Goal: Use online tool/utility: Utilize a website feature to perform a specific function

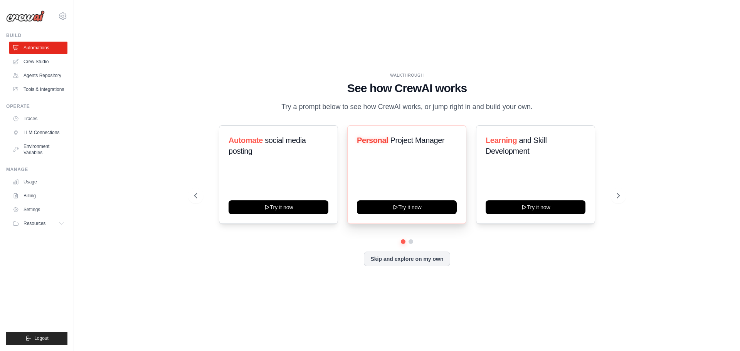
click at [349, 160] on div "Personal Project Manager Try it now" at bounding box center [406, 174] width 119 height 99
click at [38, 62] on link "Crew Studio" at bounding box center [39, 62] width 58 height 12
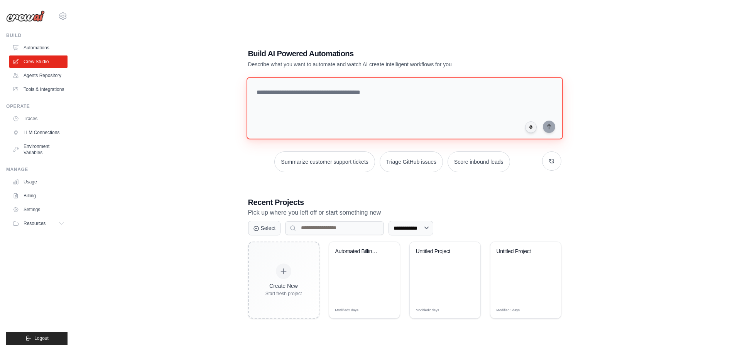
click at [308, 103] on textarea at bounding box center [404, 108] width 316 height 62
type textarea "*"
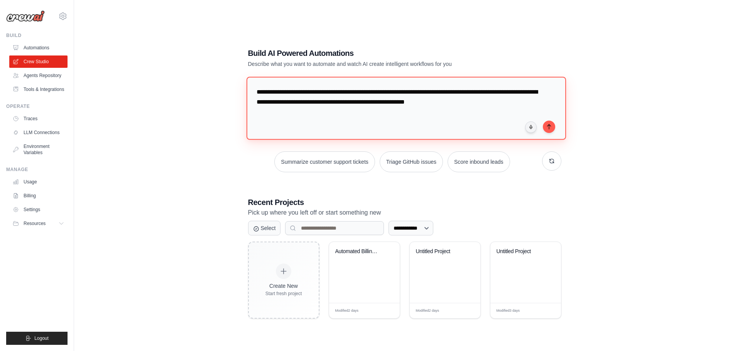
click at [446, 126] on textarea "**********" at bounding box center [405, 108] width 319 height 63
click at [531, 107] on textarea "**********" at bounding box center [405, 108] width 319 height 63
type textarea "**********"
click at [305, 116] on textarea "**********" at bounding box center [404, 108] width 316 height 62
type textarea "**********"
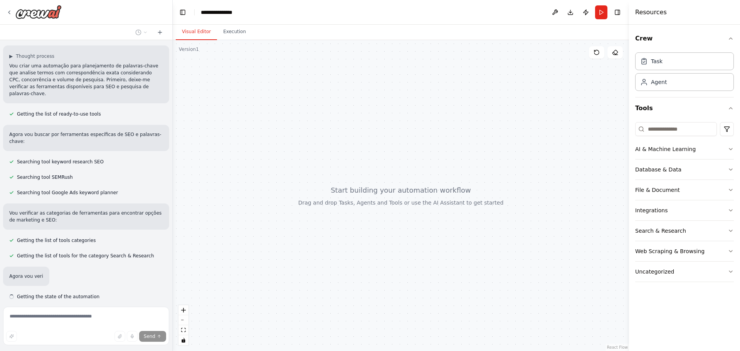
scroll to position [139, 0]
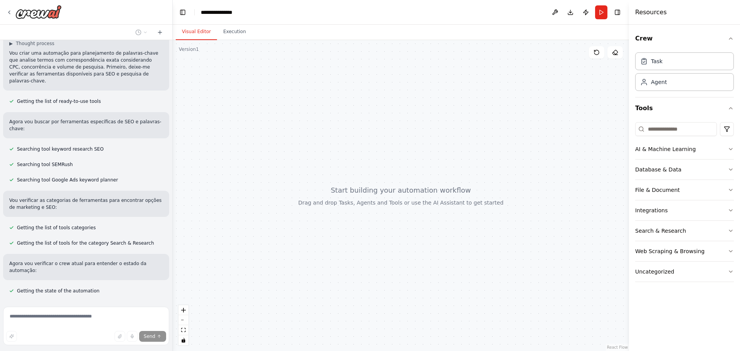
click at [130, 256] on div "eu quero uma automação que use planejador de plaavras chave para descobrir os m…" at bounding box center [86, 172] width 172 height 264
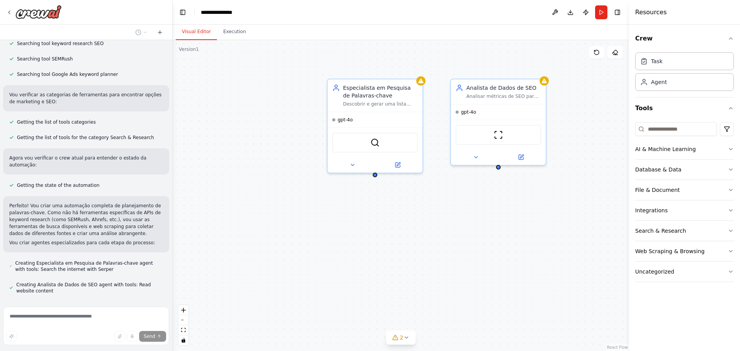
scroll to position [260, 0]
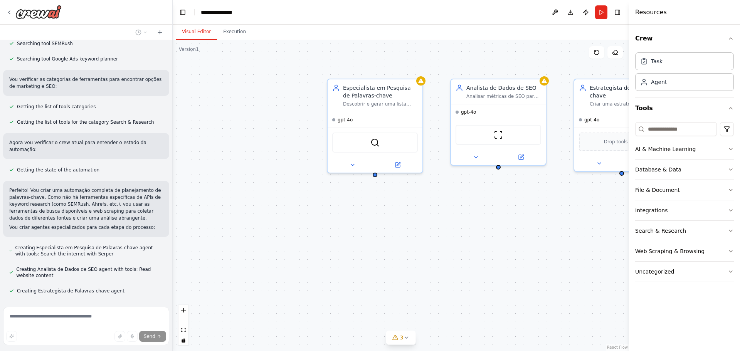
click at [69, 119] on span "Getting the list of tools for the category Search & Research" at bounding box center [85, 122] width 137 height 6
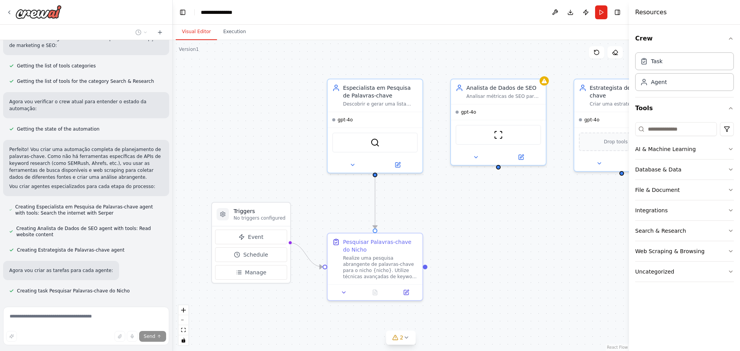
scroll to position [317, 0]
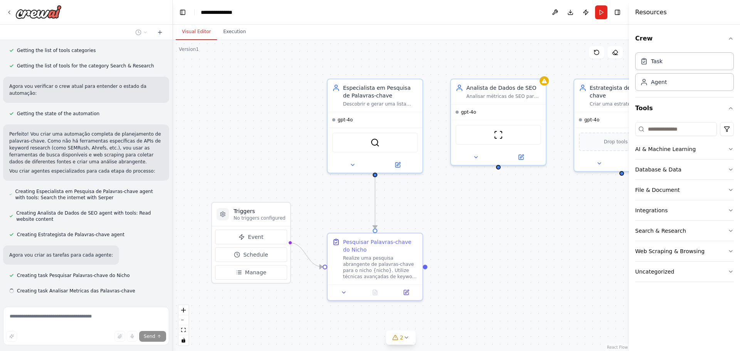
click at [145, 217] on div "eu quero uma automação que use planejador de plaavras chave para descobrir os m…" at bounding box center [86, 172] width 172 height 264
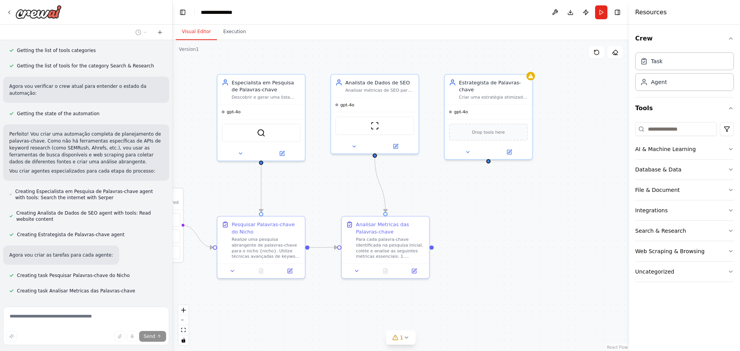
drag, startPoint x: 459, startPoint y: 192, endPoint x: 338, endPoint y: 173, distance: 122.6
click at [338, 173] on div ".deletable-edge-delete-btn { width: 20px; height: 20px; border: 0px solid #ffff…" at bounding box center [401, 195] width 457 height 311
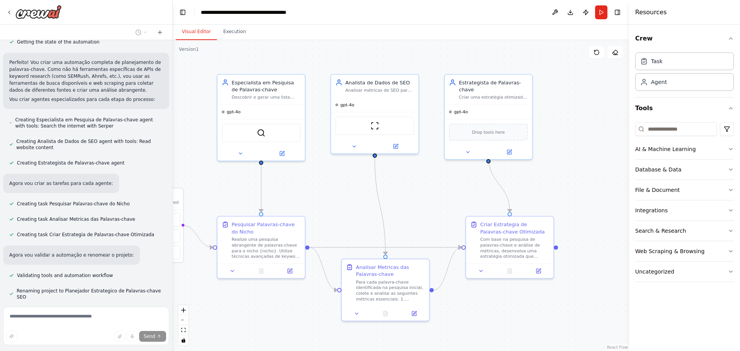
scroll to position [407, 0]
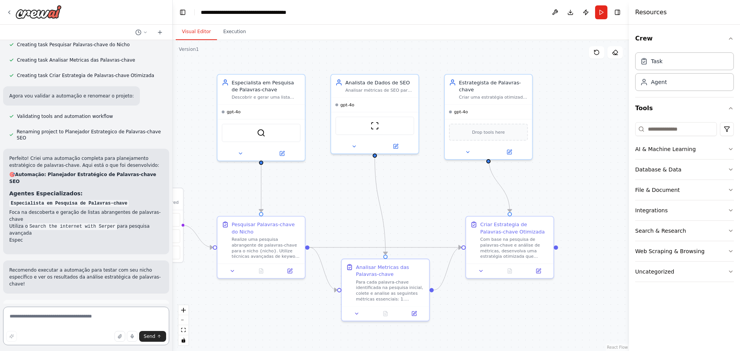
click at [71, 315] on textarea at bounding box center [86, 326] width 166 height 39
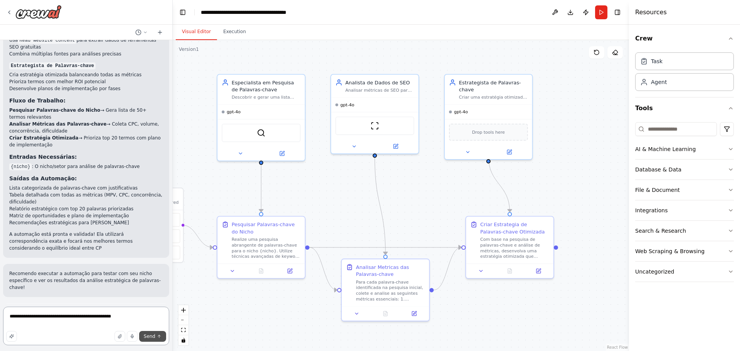
scroll to position [789, 0]
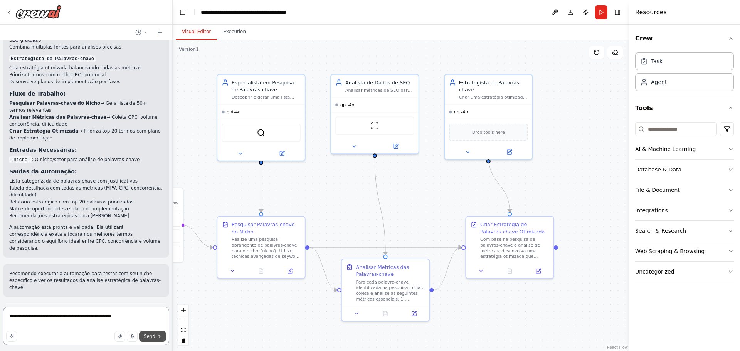
type textarea "**********"
click at [155, 333] on button "Send" at bounding box center [152, 336] width 27 height 11
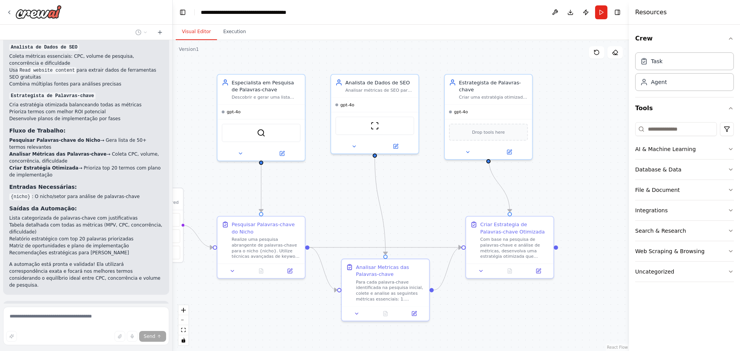
scroll to position [795, 0]
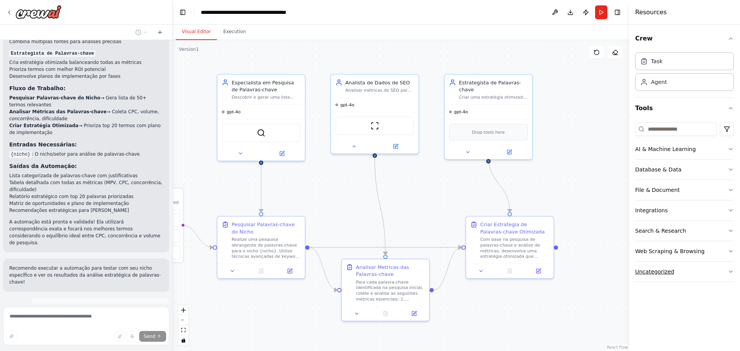
click at [644, 271] on div "Uncategorized" at bounding box center [654, 272] width 39 height 8
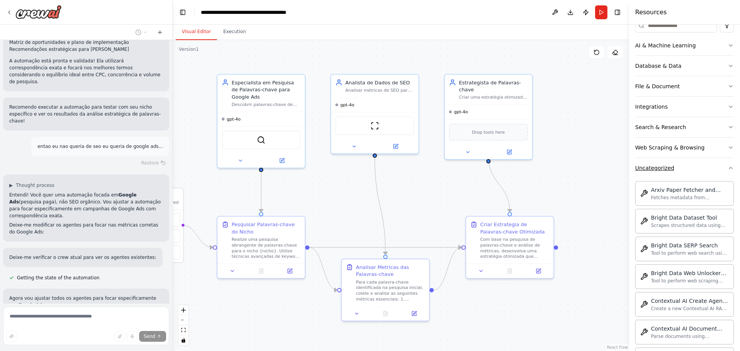
scroll to position [963, 0]
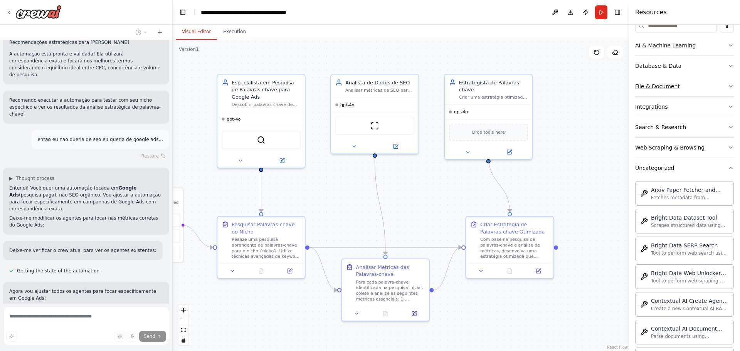
click at [695, 90] on button "File & Document" at bounding box center [684, 86] width 99 height 20
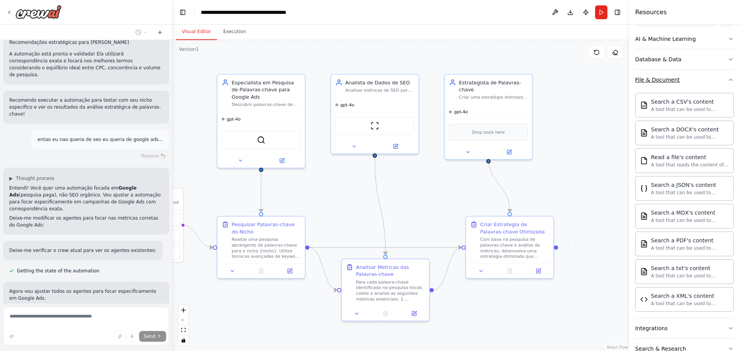
scroll to position [978, 0]
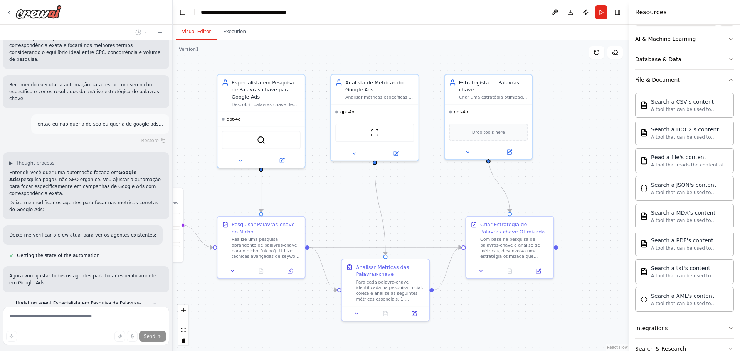
click at [692, 60] on button "Database & Data" at bounding box center [684, 59] width 99 height 20
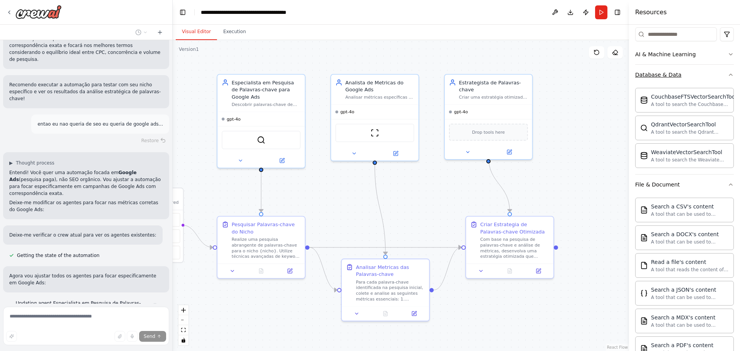
scroll to position [95, 0]
click at [692, 60] on button "AI & Machine Learning" at bounding box center [684, 54] width 99 height 20
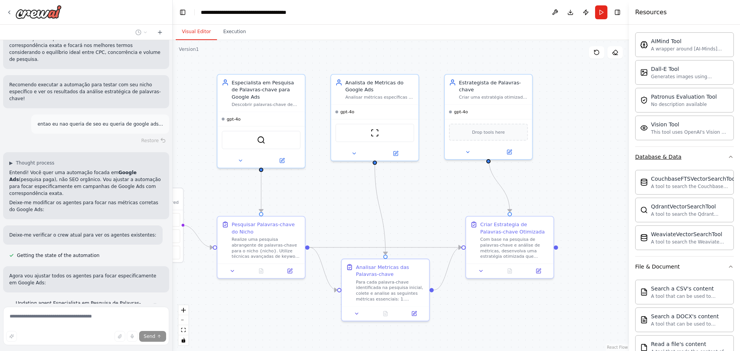
scroll to position [994, 0]
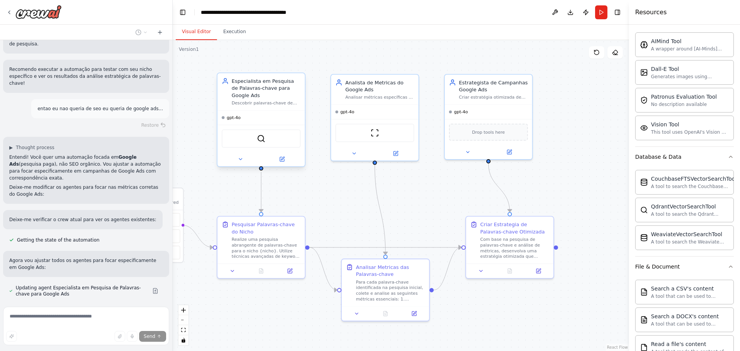
click at [268, 122] on div "gpt-4o" at bounding box center [261, 118] width 88 height 14
click at [290, 163] on button at bounding box center [282, 159] width 40 height 8
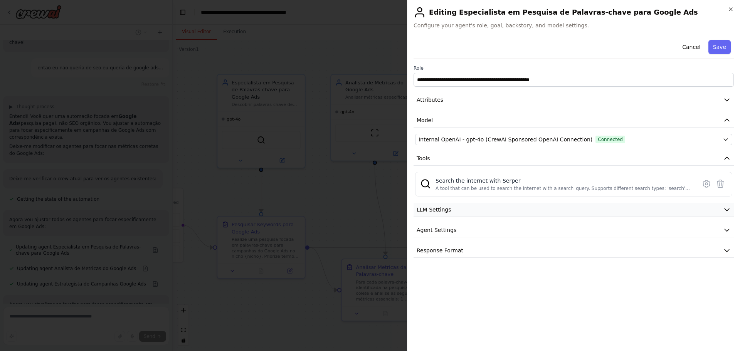
scroll to position [1042, 0]
click at [460, 216] on button "LLM Settings" at bounding box center [574, 210] width 320 height 14
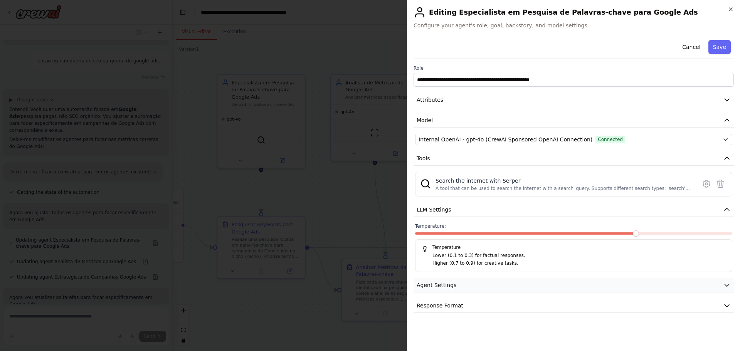
click at [464, 290] on button "Agent Settings" at bounding box center [574, 285] width 320 height 14
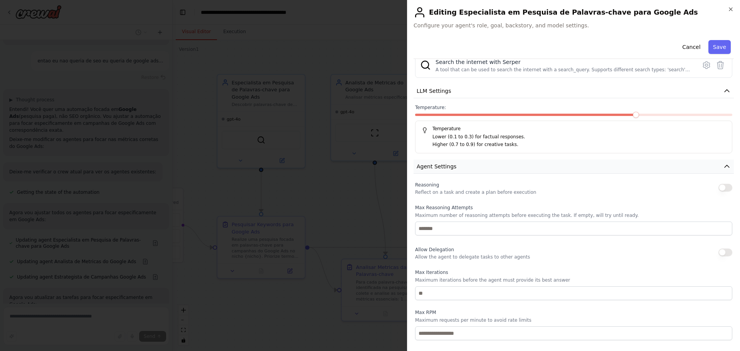
scroll to position [181, 0]
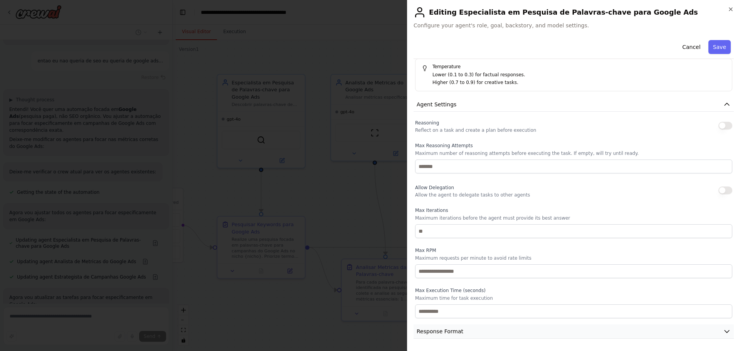
click at [465, 336] on button "Response Format" at bounding box center [574, 332] width 320 height 14
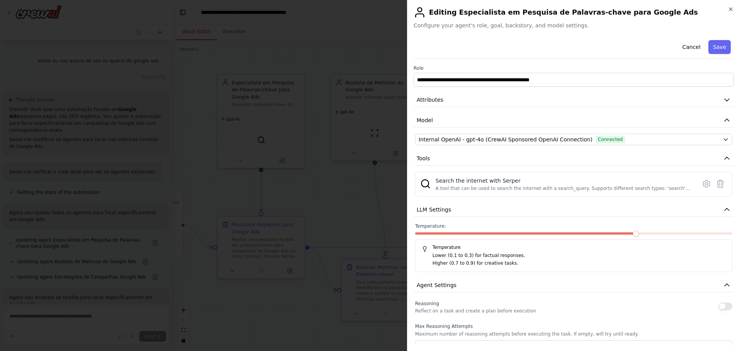
scroll to position [1057, 0]
click at [480, 195] on div "Search the internet with Serper A tool that can be used to search the internet …" at bounding box center [573, 184] width 317 height 25
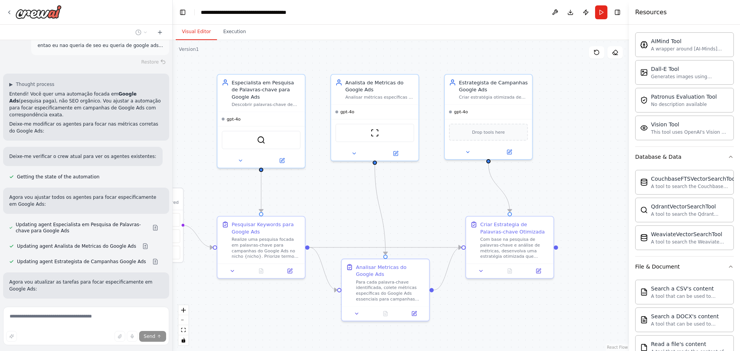
click at [138, 307] on button at bounding box center [145, 310] width 15 height 6
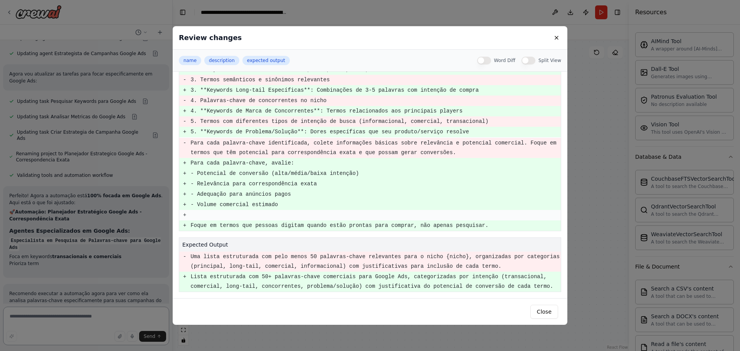
scroll to position [1272, 0]
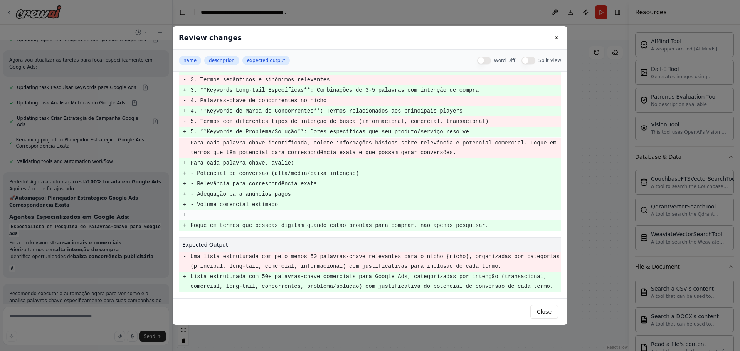
click at [93, 186] on div "Review changes name description expected output Word Diff Split View name - Pes…" at bounding box center [370, 175] width 740 height 351
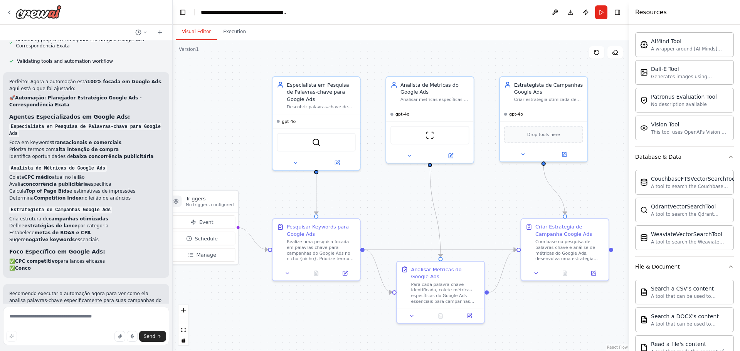
drag, startPoint x: 210, startPoint y: 161, endPoint x: 265, endPoint y: 163, distance: 55.2
click at [265, 163] on div ".deletable-edge-delete-btn { width: 20px; height: 20px; border: 0px solid #ffff…" at bounding box center [401, 195] width 457 height 311
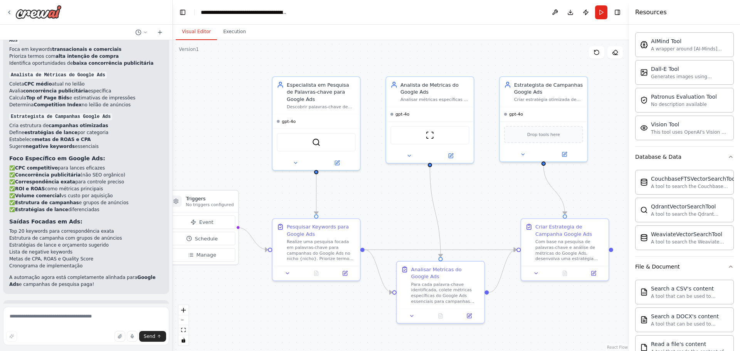
scroll to position [1496, 0]
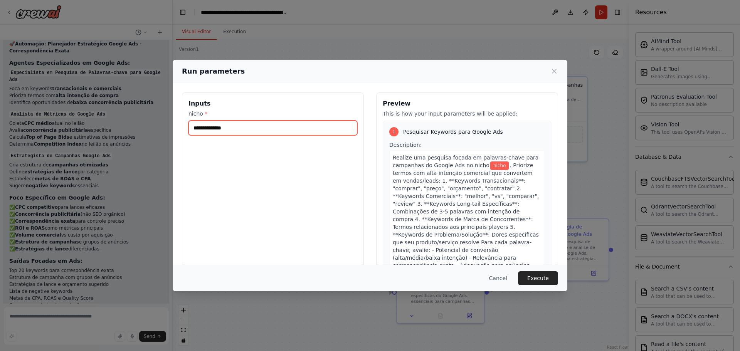
click at [247, 131] on input "nicho *" at bounding box center [273, 128] width 169 height 15
type input "*********"
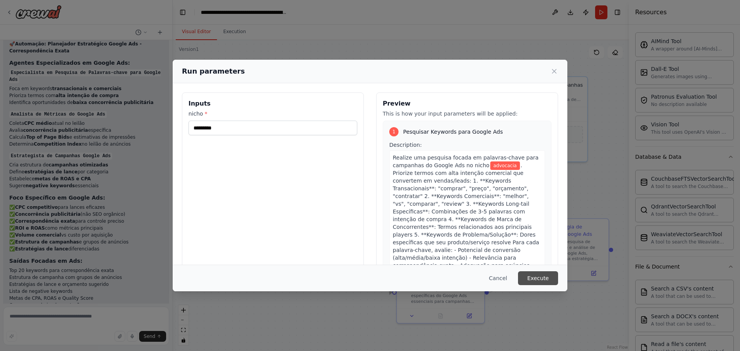
click at [539, 282] on button "Execute" at bounding box center [538, 278] width 40 height 14
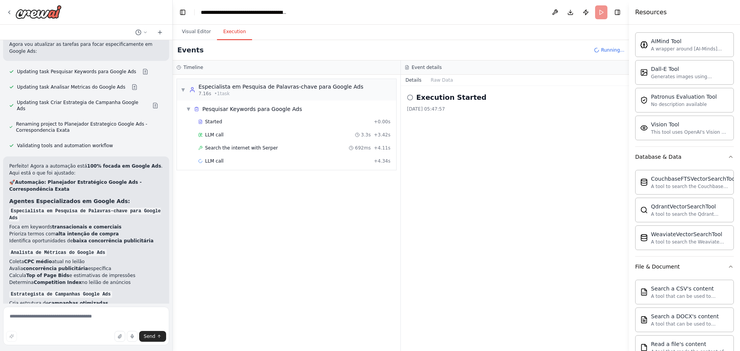
scroll to position [1295, 0]
click at [253, 153] on div "Search the internet with Serper 692ms + 4.11s" at bounding box center [295, 148] width 198 height 12
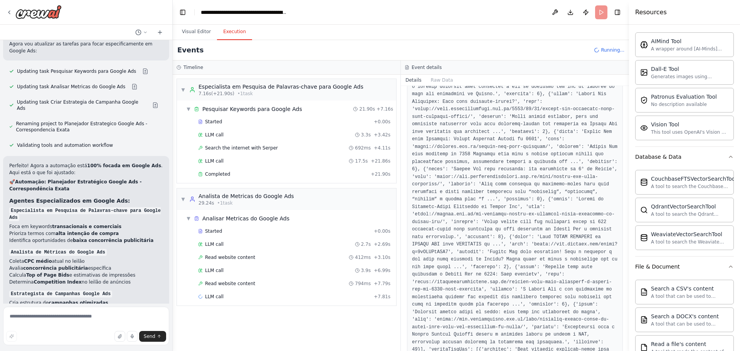
scroll to position [209, 0]
click at [113, 326] on textarea at bounding box center [86, 326] width 166 height 39
type textarea "**********"
click at [113, 326] on textarea at bounding box center [86, 326] width 166 height 39
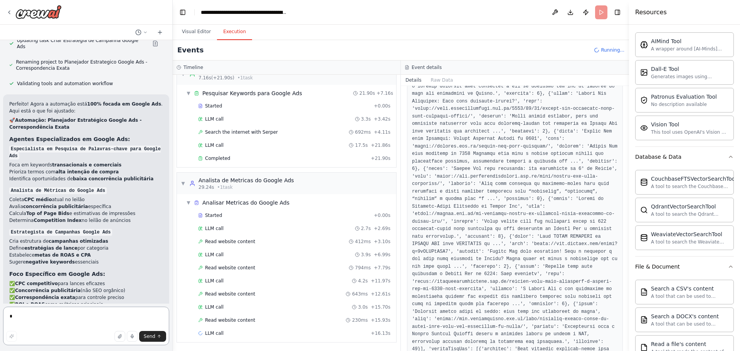
scroll to position [1357, 0]
click at [273, 188] on div "29.24s • 1 task" at bounding box center [247, 187] width 96 height 6
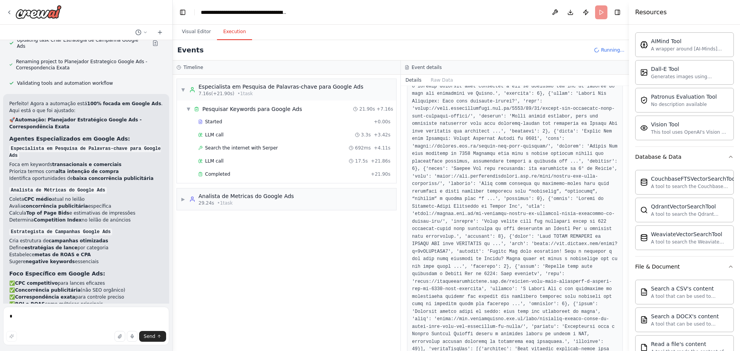
click at [281, 211] on div "▼ Especialista em Pesquisa de Palavras-chave para Google Ads 7.16s (+21.90s) • …" at bounding box center [287, 213] width 228 height 276
click at [270, 199] on div "Analista de Metricas do Google Ads" at bounding box center [247, 196] width 96 height 8
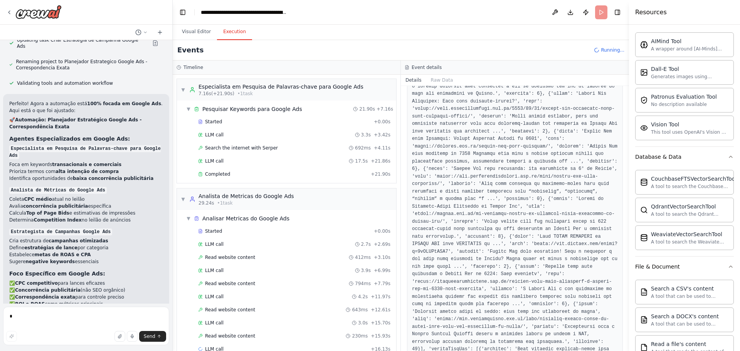
scroll to position [11, 0]
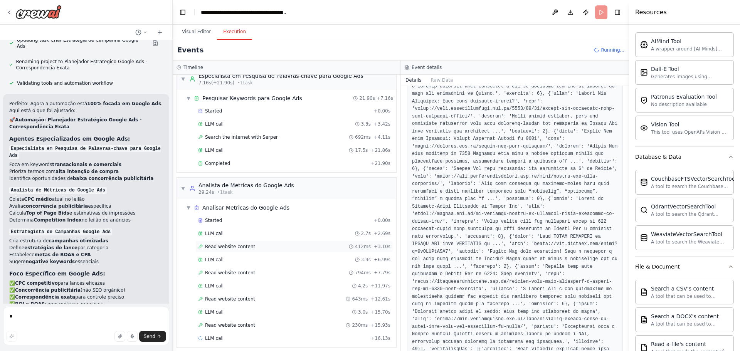
click at [268, 245] on div "Read website content 412ms + 3.10s" at bounding box center [294, 247] width 192 height 6
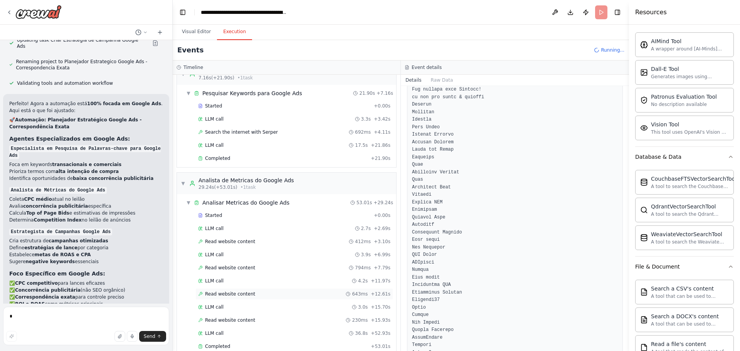
scroll to position [99, 0]
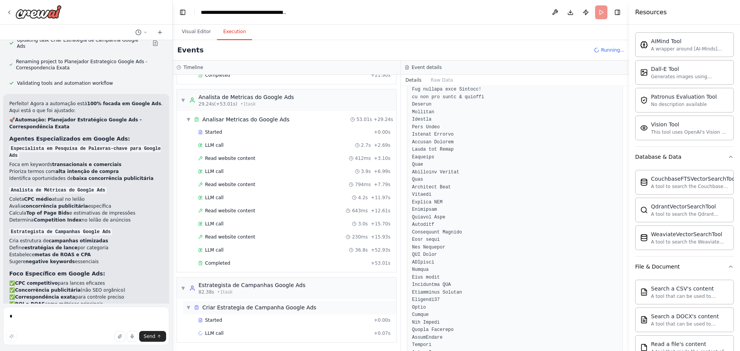
click at [241, 313] on div "▼ Criar Estrategia de Campanha Google Ads" at bounding box center [289, 308] width 213 height 14
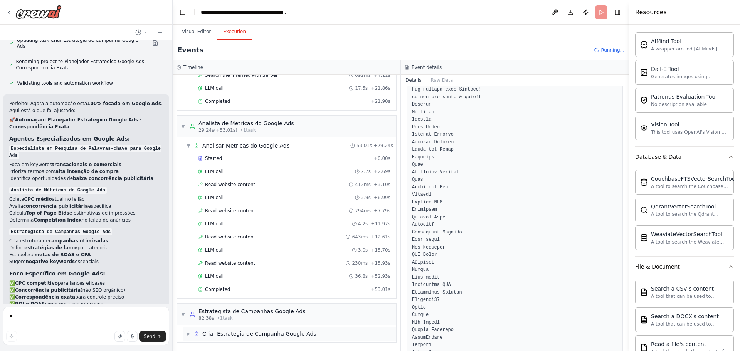
click at [241, 313] on div "Estrategista de Campanhas Google Ads" at bounding box center [252, 312] width 107 height 8
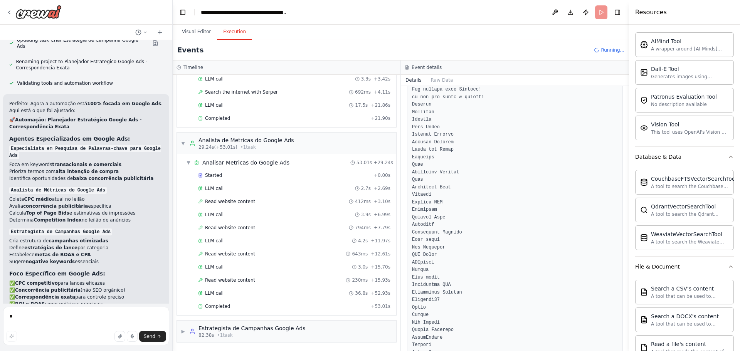
scroll to position [56, 0]
click at [237, 327] on div "Estrategista de Campanhas Google Ads" at bounding box center [252, 329] width 107 height 8
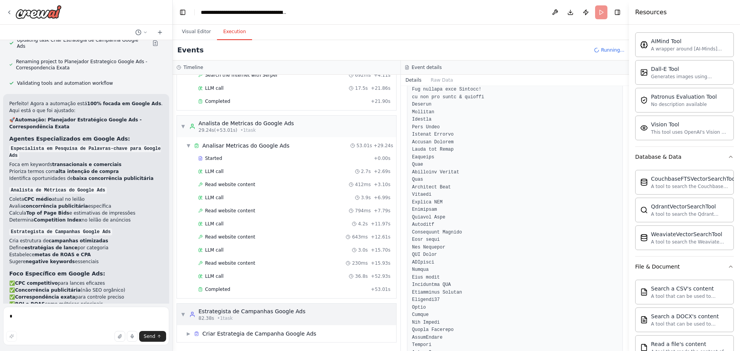
click at [237, 327] on div "▶ Criar Estrategia de Campanha Google Ads" at bounding box center [289, 334] width 213 height 14
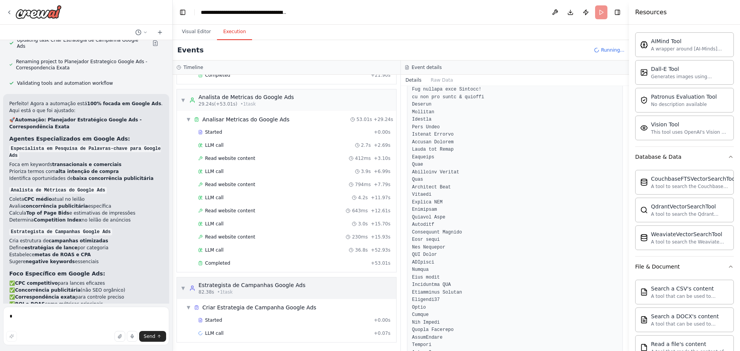
click at [237, 327] on div "Started + 0.00s LLM call + 0.07s" at bounding box center [289, 328] width 213 height 26
click at [222, 324] on div "Started + 0.00s" at bounding box center [295, 321] width 198 height 12
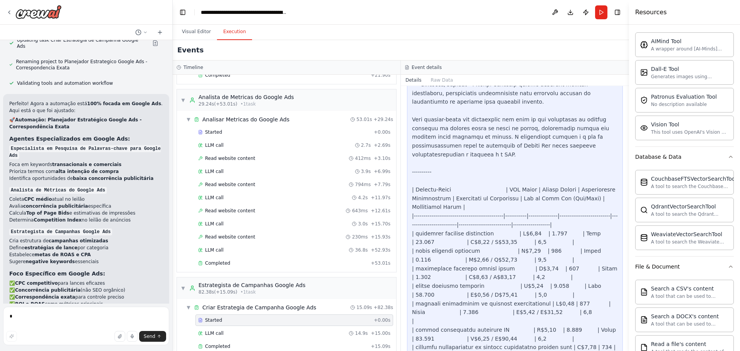
scroll to position [1151, 0]
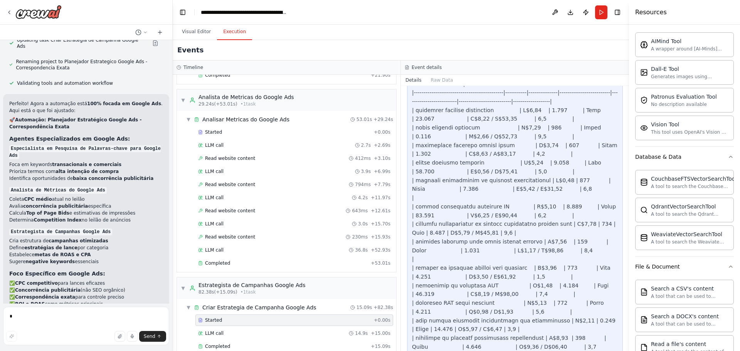
click at [412, 86] on div "Details Raw Data" at bounding box center [515, 80] width 228 height 11
click at [415, 79] on button "Details" at bounding box center [413, 80] width 25 height 11
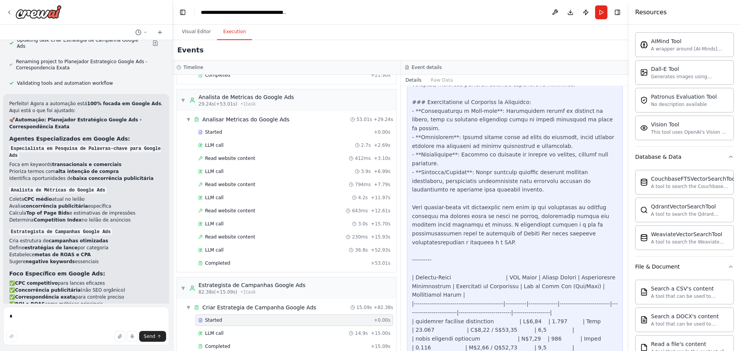
scroll to position [989, 0]
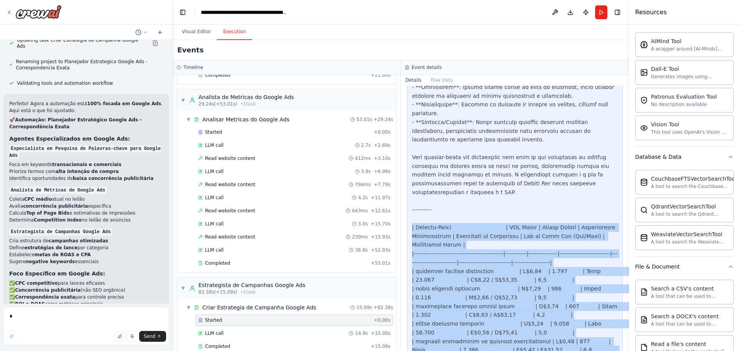
drag, startPoint x: 454, startPoint y: 334, endPoint x: 405, endPoint y: 184, distance: 157.3
click at [405, 184] on div "Task Started 07/10/2025, 05:49:20 Description Task prompt Context" at bounding box center [515, 218] width 228 height 265
copy div "| Palavra-Chave | CPC Médio | Volume Mensal | Concorrência Publicitária | Estim…"
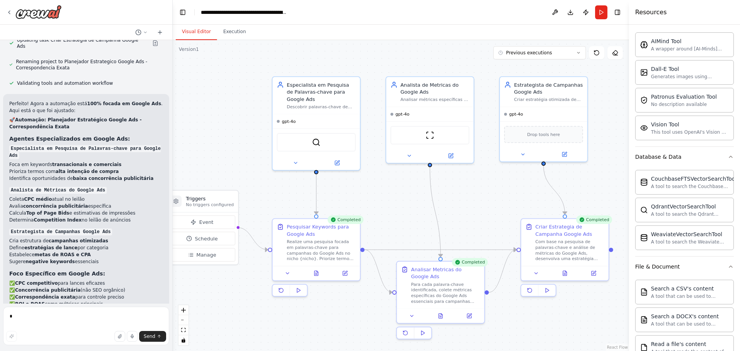
click at [197, 32] on button "Visual Editor" at bounding box center [196, 32] width 41 height 16
click at [598, 19] on button "Run" at bounding box center [601, 12] width 12 height 14
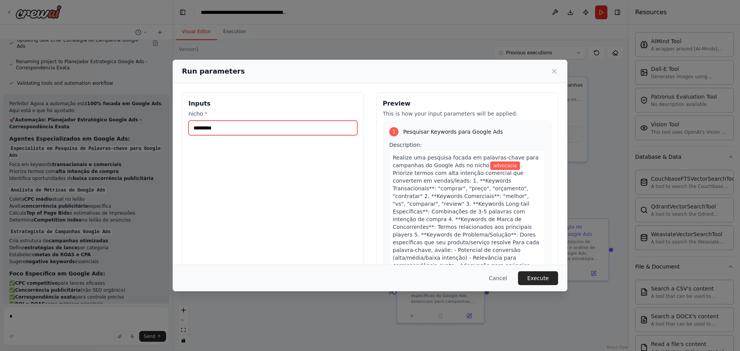
click at [215, 129] on input "*********" at bounding box center [273, 128] width 169 height 15
type input "**********"
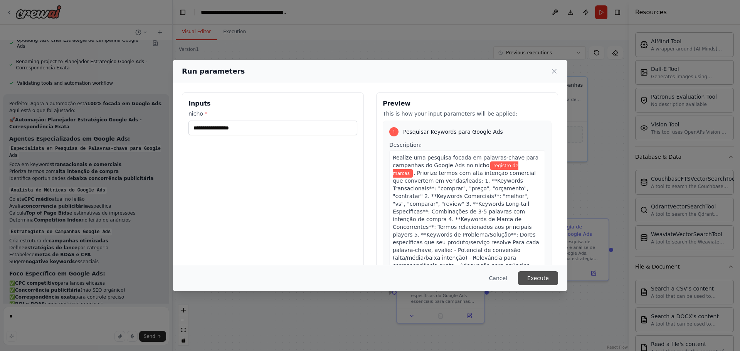
click at [554, 278] on button "Execute" at bounding box center [538, 278] width 40 height 14
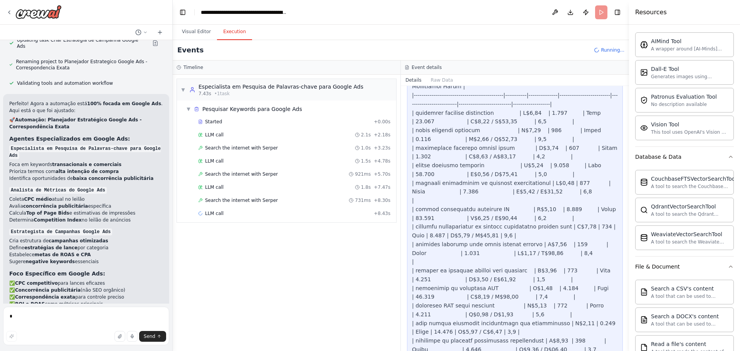
scroll to position [1151, 0]
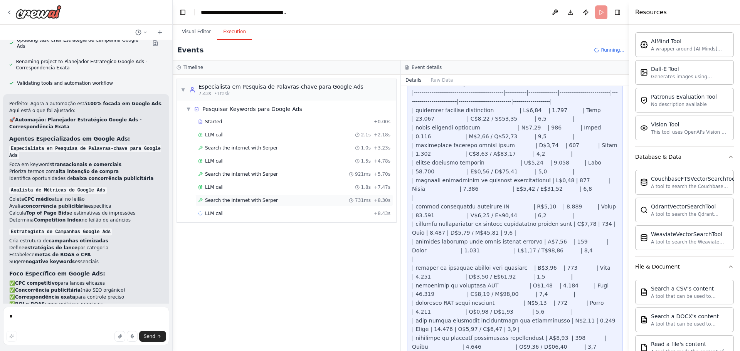
click at [347, 206] on div "Search the internet with Serper 731ms + 8.30s" at bounding box center [295, 201] width 198 height 12
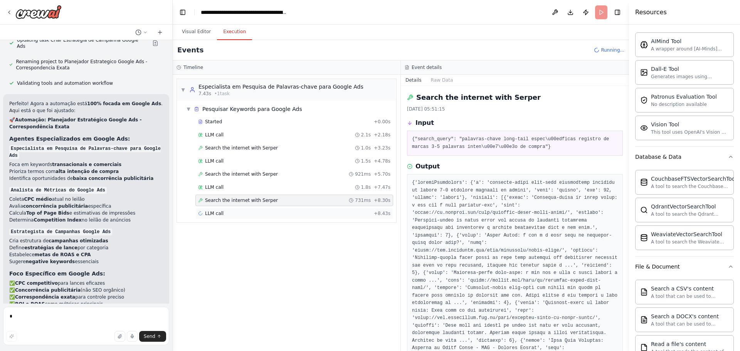
click at [346, 211] on div "LLM call + 8.43s" at bounding box center [294, 214] width 192 height 6
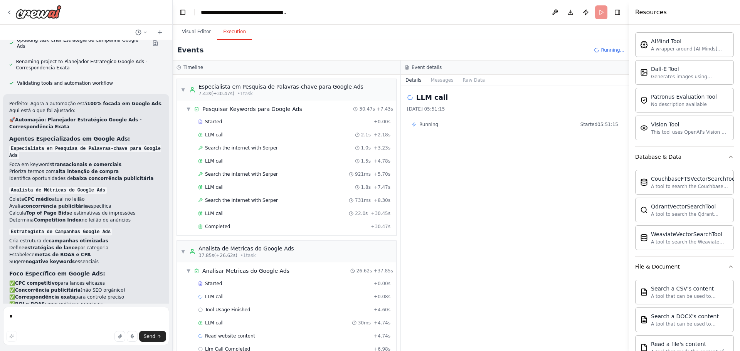
scroll to position [152, 0]
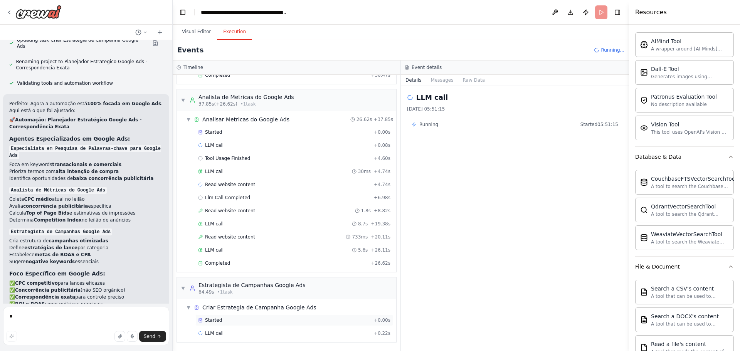
click at [247, 323] on div "Started" at bounding box center [284, 320] width 173 height 6
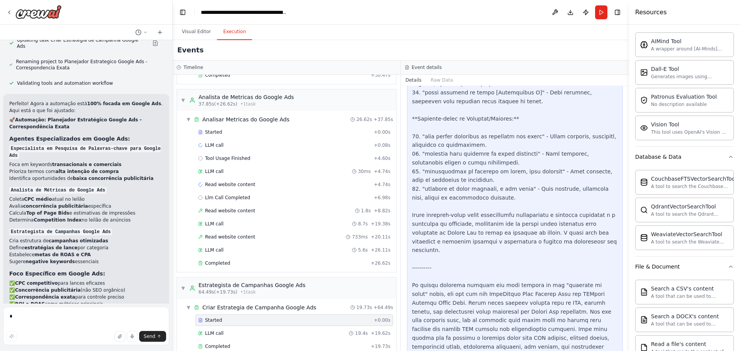
scroll to position [165, 0]
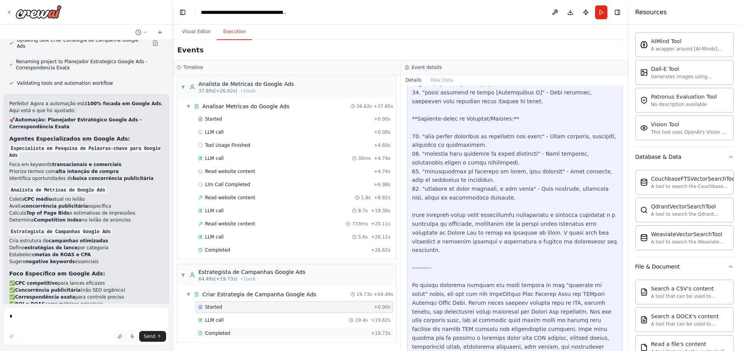
click at [255, 336] on div "Completed" at bounding box center [283, 333] width 170 height 6
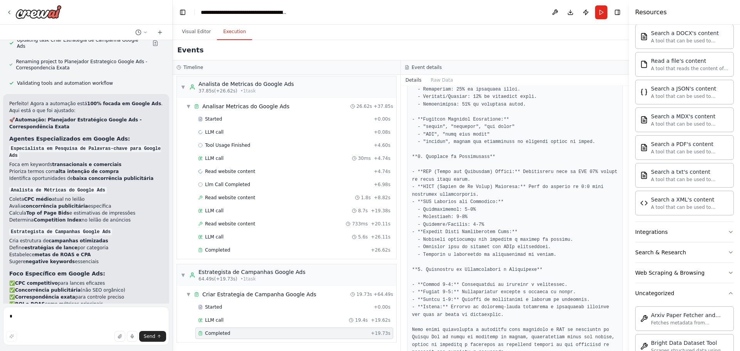
scroll to position [413, 0]
click at [696, 223] on button "Integrations" at bounding box center [684, 232] width 99 height 20
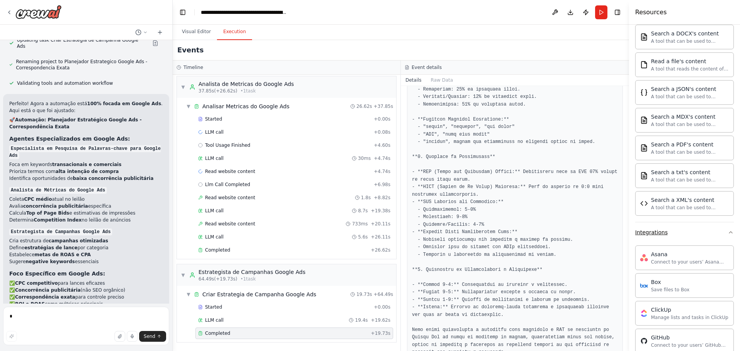
scroll to position [561, 0]
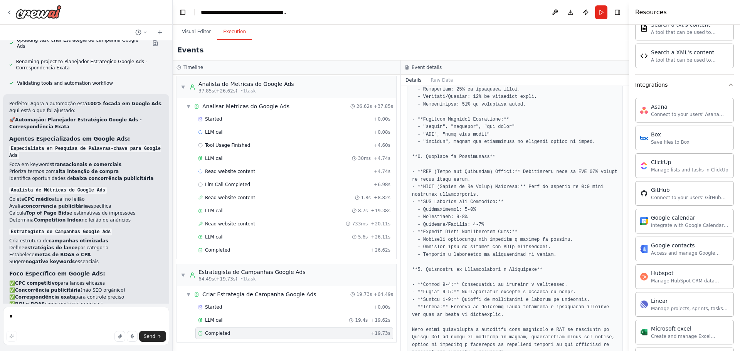
click at [693, 208] on div "Asana Connect to your users’ Asana accounts Box Save files to Box ClickUp Manag…" at bounding box center [684, 331] width 99 height 472
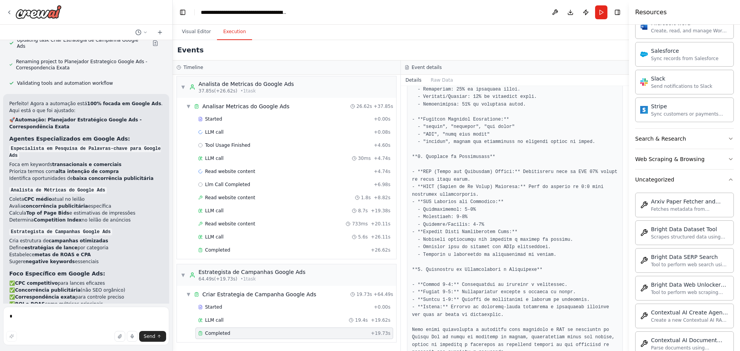
scroll to position [1006, 0]
click at [689, 133] on button "Search & Research" at bounding box center [684, 138] width 99 height 20
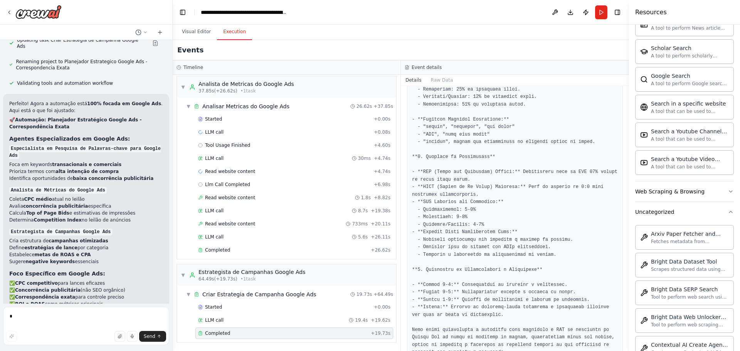
scroll to position [1368, 0]
click at [688, 221] on button "Uncategorized" at bounding box center [684, 212] width 99 height 20
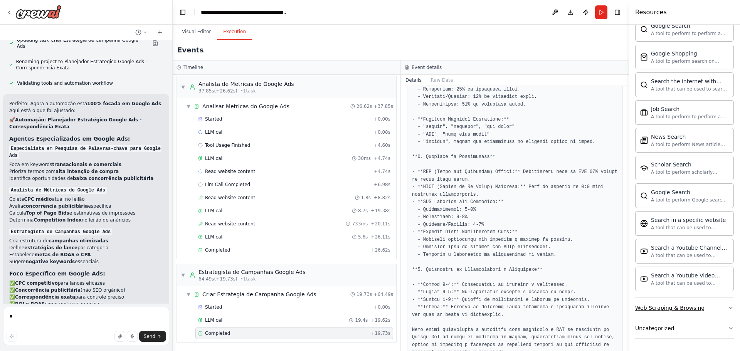
click at [687, 302] on button "Web Scraping & Browsing" at bounding box center [684, 308] width 99 height 20
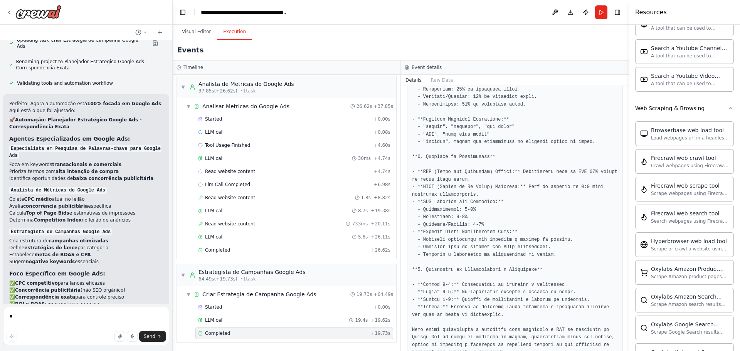
scroll to position [1451, 0]
click at [206, 130] on span "LLM call" at bounding box center [214, 132] width 19 height 6
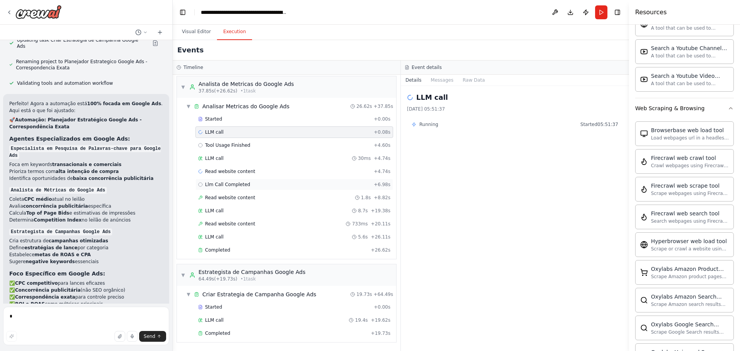
click at [222, 184] on span "Llm Call Completed" at bounding box center [227, 185] width 45 height 6
click at [25, 34] on div at bounding box center [86, 32] width 172 height 15
click at [6, 9] on div at bounding box center [34, 12] width 56 height 14
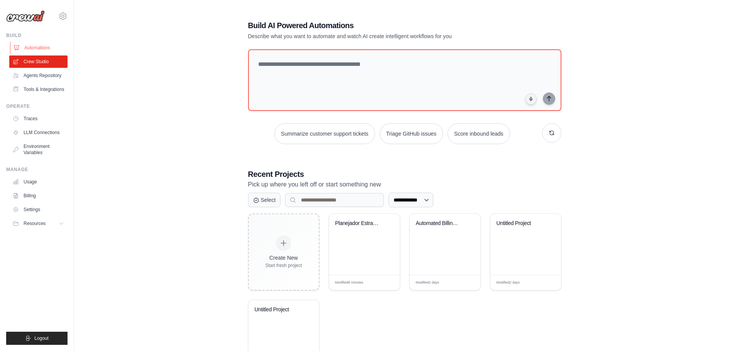
click at [51, 43] on link "Automations" at bounding box center [39, 48] width 58 height 12
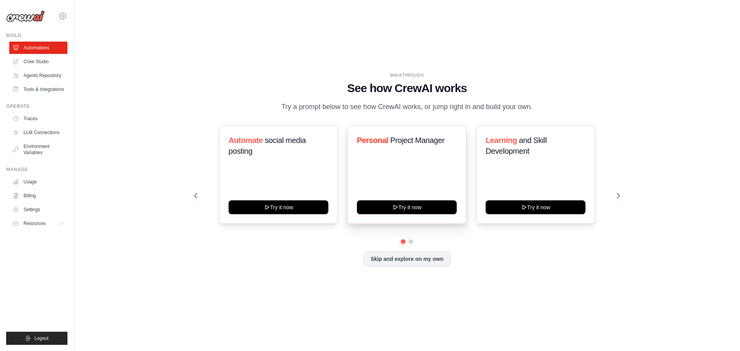
click at [410, 191] on div "Personal Project Manager Try it now" at bounding box center [406, 174] width 119 height 99
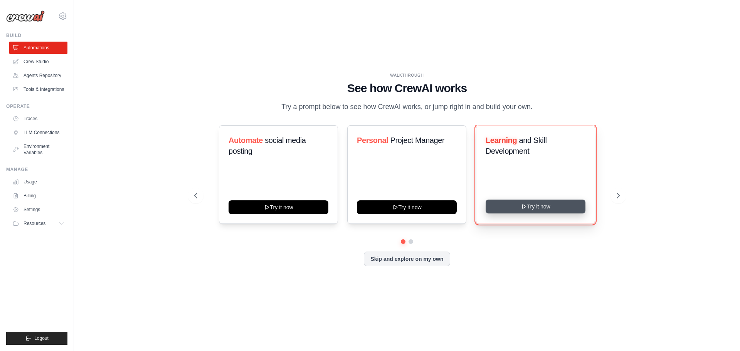
click at [548, 209] on button "Try it now" at bounding box center [536, 207] width 100 height 14
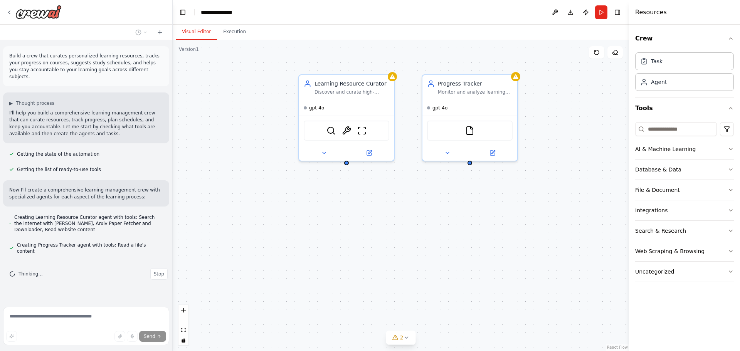
drag, startPoint x: 543, startPoint y: 200, endPoint x: 514, endPoint y: 196, distance: 28.8
click at [514, 196] on div "Learning Resource Curator Discover and curate high-quality, personalized learni…" at bounding box center [401, 195] width 457 height 311
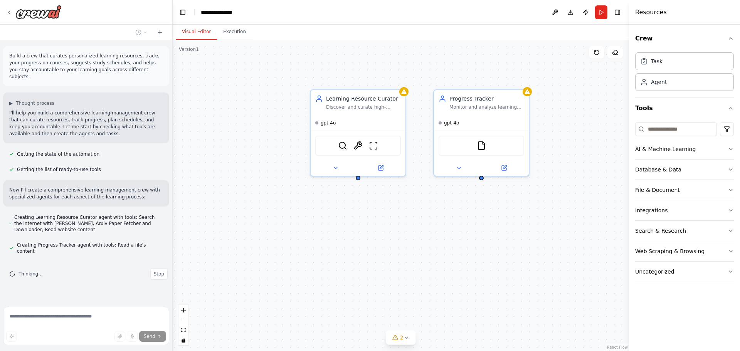
drag, startPoint x: 514, startPoint y: 196, endPoint x: 499, endPoint y: 211, distance: 21.5
click at [499, 211] on div "Learning Resource Curator Discover and curate high-quality, personalized learni…" at bounding box center [401, 195] width 457 height 311
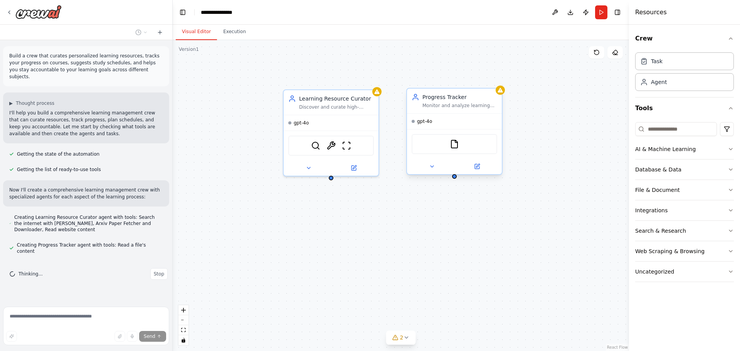
click at [458, 139] on div "FileReadTool" at bounding box center [455, 144] width 86 height 20
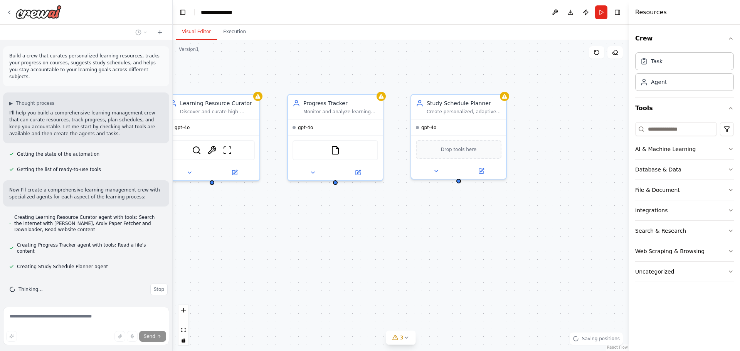
drag, startPoint x: 512, startPoint y: 287, endPoint x: 342, endPoint y: 241, distance: 176.5
click at [342, 241] on div "Learning Resource Curator Discover and curate high-quality, personalized learni…" at bounding box center [401, 195] width 457 height 311
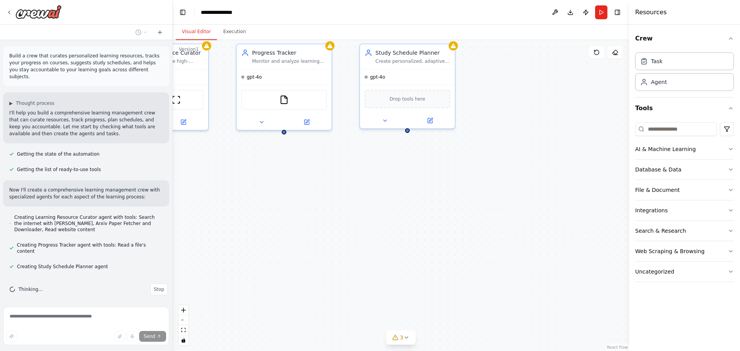
click at [342, 241] on div "Learning Resource Curator Discover and curate high-quality, personalized learni…" at bounding box center [401, 195] width 457 height 311
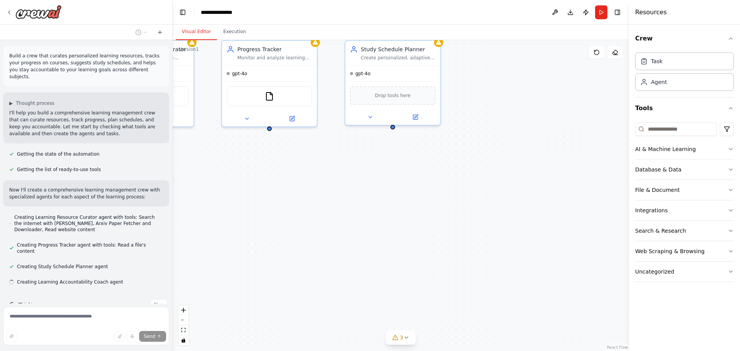
drag, startPoint x: 342, startPoint y: 241, endPoint x: 309, endPoint y: 233, distance: 33.5
click at [309, 233] on div "Learning Resource Curator Discover and curate high-quality, personalized learni…" at bounding box center [401, 195] width 457 height 311
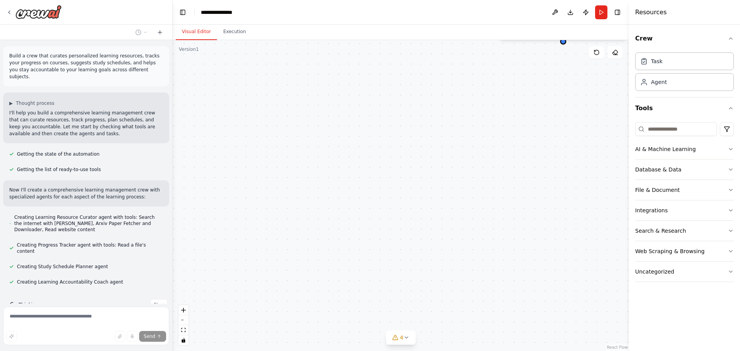
drag, startPoint x: 312, startPoint y: 71, endPoint x: 413, endPoint y: 294, distance: 244.7
click at [413, 294] on div "Learning Resource Curator Discover and curate high-quality, personalized learni…" at bounding box center [401, 195] width 457 height 311
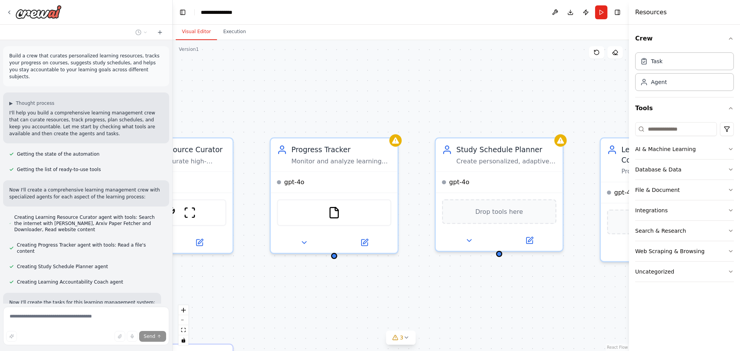
click at [310, 104] on div ".deletable-edge-delete-btn { width: 20px; height: 20px; border: 0px solid #ffff…" at bounding box center [401, 195] width 457 height 311
